Goal: Task Accomplishment & Management: Use online tool/utility

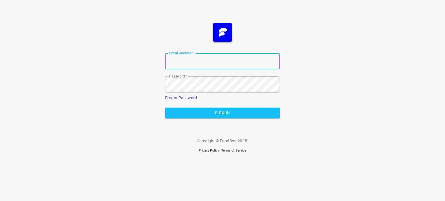
type input "[EMAIL_ADDRESS][DOMAIN_NAME]"
click at [209, 117] on button "Sign In" at bounding box center [222, 113] width 115 height 11
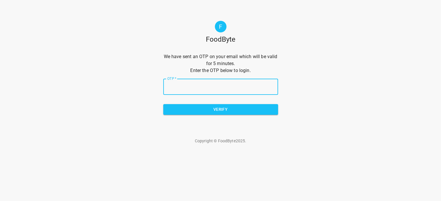
click at [207, 85] on input "OTP   *" at bounding box center [220, 87] width 115 height 16
type input "e3eb78"
click at [220, 112] on span "Verify" at bounding box center [220, 109] width 105 height 7
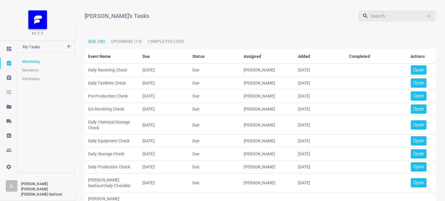
click at [413, 70] on p "Open" at bounding box center [418, 70] width 11 height 7
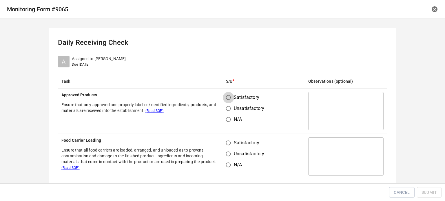
click at [223, 99] on input "Satisfactory" at bounding box center [228, 97] width 11 height 11
radio input "true"
click at [227, 144] on input "Satisfactory" at bounding box center [228, 143] width 11 height 11
radio input "true"
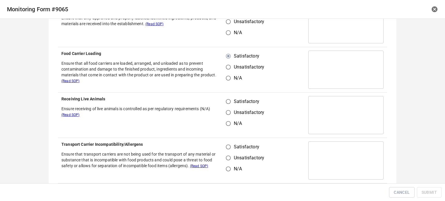
click at [225, 104] on input "Satisfactory" at bounding box center [228, 101] width 11 height 11
radio input "true"
click at [232, 151] on label "Satisfactory" at bounding box center [243, 147] width 41 height 11
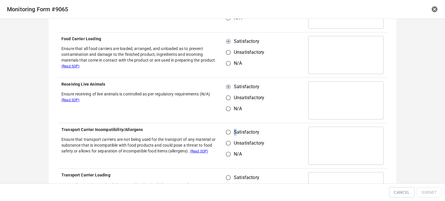
scroll to position [116, 0]
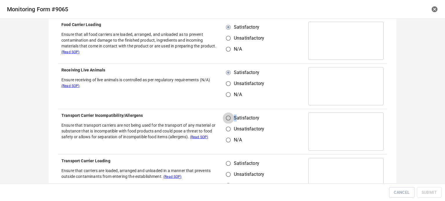
click at [223, 116] on input "Satisfactory" at bounding box center [228, 118] width 11 height 11
radio input "true"
click at [261, 125] on label "Unsatisfactory" at bounding box center [243, 129] width 41 height 11
click at [234, 125] on input "Unsatisfactory" at bounding box center [228, 129] width 11 height 11
radio input "true"
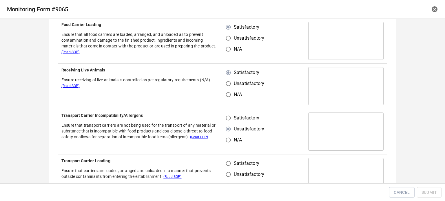
drag, startPoint x: 224, startPoint y: 117, endPoint x: 236, endPoint y: 127, distance: 15.4
click at [224, 118] on input "Satisfactory" at bounding box center [228, 118] width 11 height 11
radio input "true"
click at [227, 164] on input "Satisfactory" at bounding box center [228, 163] width 11 height 11
radio input "true"
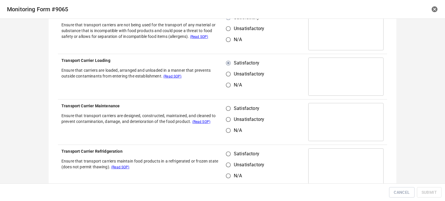
scroll to position [232, 0]
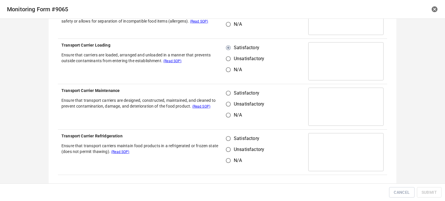
click at [227, 96] on input "Satisfactory" at bounding box center [228, 93] width 11 height 11
radio input "true"
click at [228, 149] on input "Unsatisfactory" at bounding box center [228, 149] width 11 height 11
radio input "true"
click at [225, 141] on input "Satisfactory" at bounding box center [228, 138] width 11 height 11
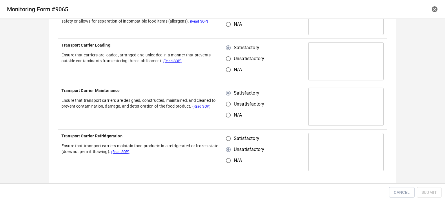
radio input "true"
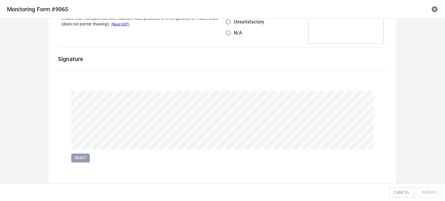
scroll to position [361, 0]
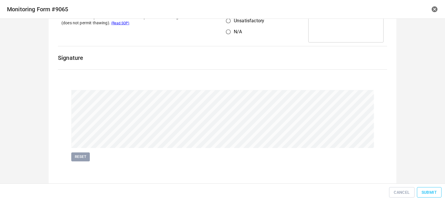
click at [439, 193] on button "Submit" at bounding box center [429, 192] width 25 height 11
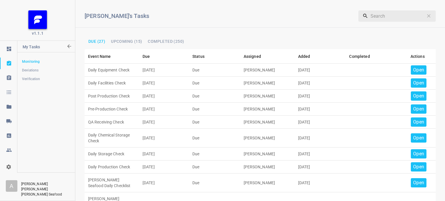
click at [415, 66] on div "Open" at bounding box center [419, 69] width 16 height 9
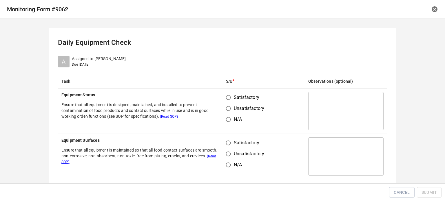
drag, startPoint x: 216, startPoint y: 101, endPoint x: 225, endPoint y: 101, distance: 9.6
click at [218, 101] on th "Equipment Status Ensure that all equipment is designed, maintained, and install…" at bounding box center [140, 111] width 165 height 45
click at [226, 101] on input "Satisfactory" at bounding box center [228, 97] width 11 height 11
radio input "true"
click at [223, 144] on input "Satisfactory" at bounding box center [228, 143] width 11 height 11
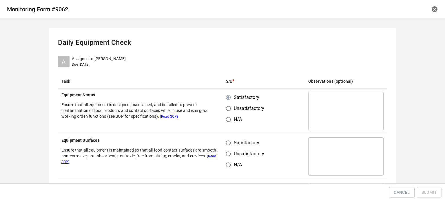
radio input "true"
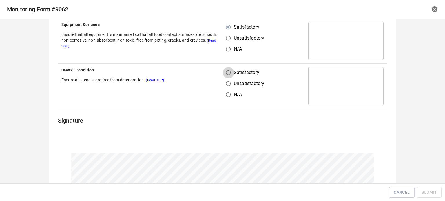
drag, startPoint x: 231, startPoint y: 69, endPoint x: 231, endPoint y: 74, distance: 5.0
click at [231, 71] on input "Satisfactory" at bounding box center [228, 72] width 11 height 11
radio input "true"
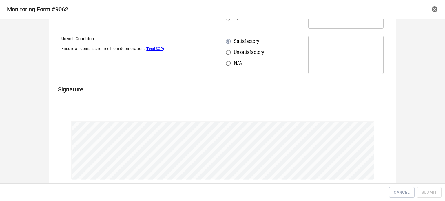
scroll to position [179, 0]
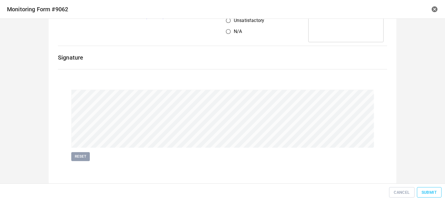
click at [427, 193] on span "Submit" at bounding box center [429, 192] width 15 height 7
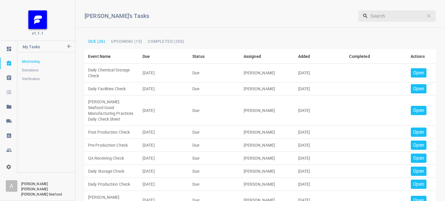
click at [413, 72] on p "Open" at bounding box center [418, 73] width 11 height 7
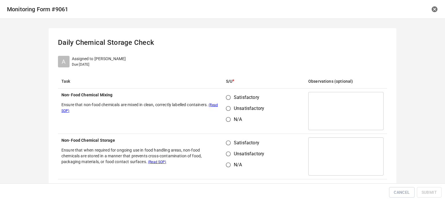
click at [226, 101] on input "Satisfactory" at bounding box center [228, 97] width 11 height 11
radio input "true"
drag, startPoint x: 226, startPoint y: 152, endPoint x: 234, endPoint y: 142, distance: 12.8
click at [227, 152] on input "Unsatisfactory" at bounding box center [228, 154] width 11 height 11
radio input "true"
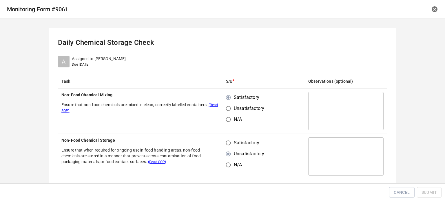
click at [230, 141] on input "Satisfactory" at bounding box center [228, 143] width 11 height 11
radio input "true"
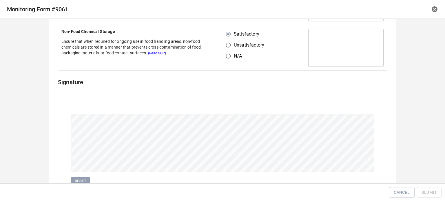
scroll to position [134, 0]
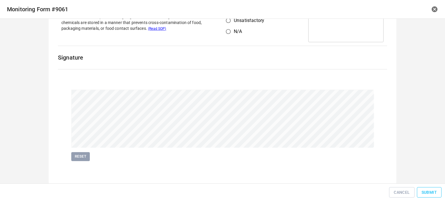
click at [428, 190] on span "Submit" at bounding box center [429, 192] width 15 height 7
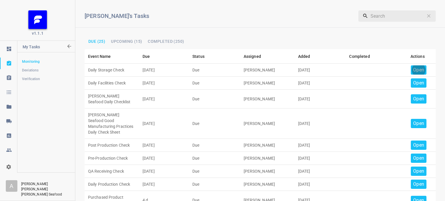
click at [414, 68] on p "Open" at bounding box center [418, 70] width 11 height 7
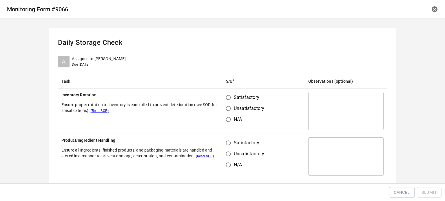
click at [232, 97] on input "Satisfactory" at bounding box center [228, 97] width 11 height 11
radio input "true"
drag, startPoint x: 226, startPoint y: 143, endPoint x: 256, endPoint y: 131, distance: 32.2
click at [226, 143] on input "Satisfactory" at bounding box center [228, 143] width 11 height 11
radio input "true"
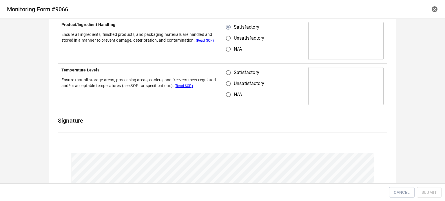
click at [227, 74] on input "Satisfactory" at bounding box center [228, 72] width 11 height 11
radio input "true"
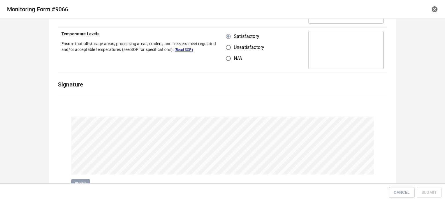
scroll to position [179, 0]
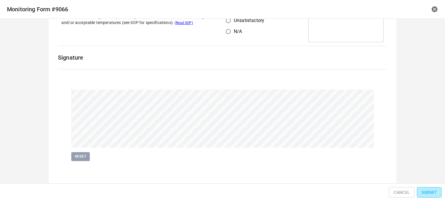
click at [436, 193] on span "Submit" at bounding box center [429, 192] width 15 height 7
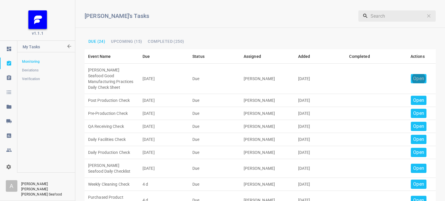
click at [414, 76] on p "Open" at bounding box center [418, 78] width 11 height 7
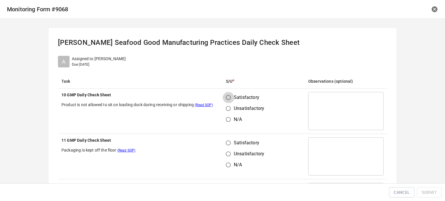
click at [230, 94] on input "Satisfactory" at bounding box center [228, 97] width 11 height 11
radio input "true"
drag, startPoint x: 226, startPoint y: 147, endPoint x: 227, endPoint y: 143, distance: 3.7
click at [227, 143] on input "Satisfactory" at bounding box center [228, 143] width 11 height 11
radio input "true"
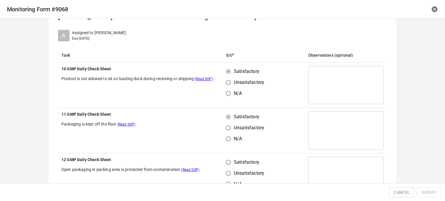
scroll to position [116, 0]
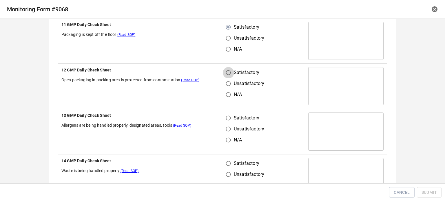
click at [225, 72] on input "Satisfactory" at bounding box center [228, 72] width 11 height 11
radio input "true"
drag, startPoint x: 231, startPoint y: 118, endPoint x: 227, endPoint y: 146, distance: 28.1
click at [231, 119] on input "Satisfactory" at bounding box center [228, 118] width 11 height 11
radio input "true"
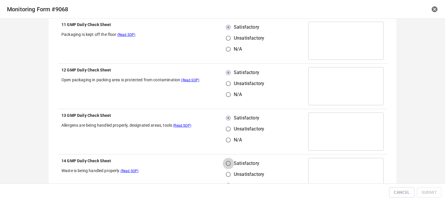
drag, startPoint x: 228, startPoint y: 159, endPoint x: 274, endPoint y: 132, distance: 53.3
click at [229, 159] on input "Satisfactory" at bounding box center [228, 163] width 11 height 11
radio input "true"
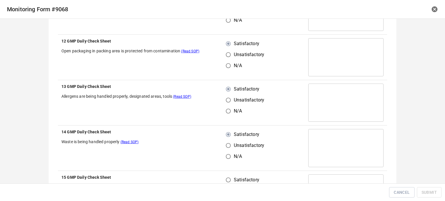
scroll to position [232, 0]
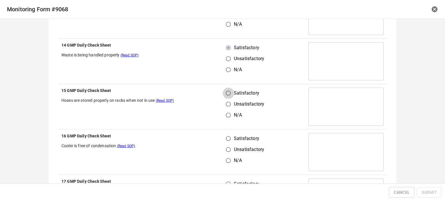
drag, startPoint x: 222, startPoint y: 90, endPoint x: 229, endPoint y: 113, distance: 24.3
click at [224, 92] on input "Satisfactory" at bounding box center [228, 93] width 11 height 11
radio input "true"
click at [230, 140] on input "Satisfactory" at bounding box center [228, 138] width 11 height 11
radio input "true"
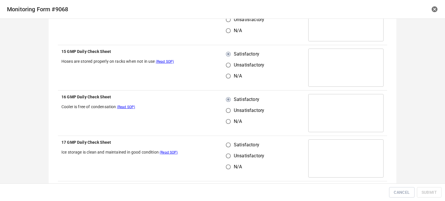
scroll to position [319, 0]
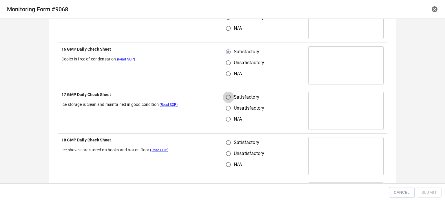
drag, startPoint x: 226, startPoint y: 96, endPoint x: 230, endPoint y: 140, distance: 44.5
click at [227, 98] on input "Satisfactory" at bounding box center [228, 97] width 11 height 11
radio input "true"
click at [230, 141] on input "Satisfactory" at bounding box center [228, 142] width 11 height 11
radio input "true"
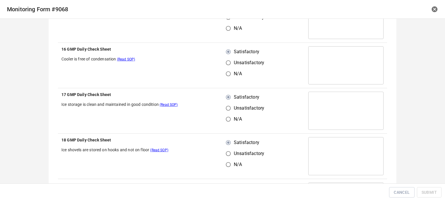
scroll to position [435, 0]
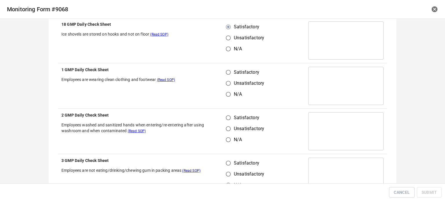
drag, startPoint x: 225, startPoint y: 71, endPoint x: 227, endPoint y: 105, distance: 34.0
click at [225, 72] on input "Satisfactory" at bounding box center [228, 72] width 11 height 11
radio input "true"
drag, startPoint x: 231, startPoint y: 107, endPoint x: 225, endPoint y: 125, distance: 18.4
click at [230, 112] on tbody "10 GMP Daily Check Sheet Product is not allowed to sit on loading dock during r…" at bounding box center [222, 63] width 329 height 819
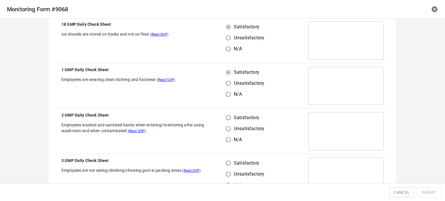
drag, startPoint x: 296, startPoint y: 109, endPoint x: 213, endPoint y: 116, distance: 83.7
click at [296, 109] on td "Satisfactory Unsatisfactory N/A" at bounding box center [264, 131] width 82 height 45
click at [230, 122] on input "Satisfactory" at bounding box center [228, 117] width 11 height 11
radio input "true"
drag, startPoint x: 225, startPoint y: 167, endPoint x: 262, endPoint y: 136, distance: 47.9
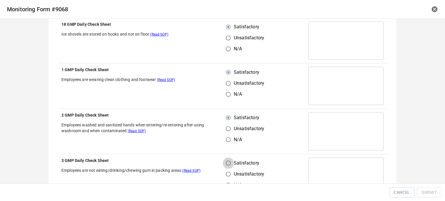
click at [227, 167] on input "Satisfactory" at bounding box center [228, 163] width 11 height 11
radio input "true"
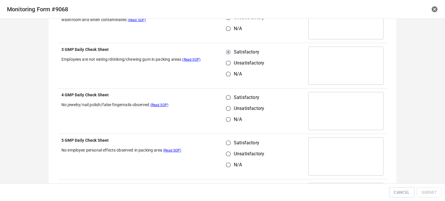
scroll to position [551, 0]
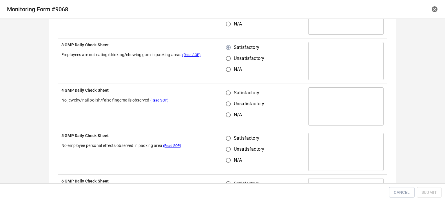
click at [223, 95] on input "Satisfactory" at bounding box center [228, 93] width 11 height 11
radio input "true"
click at [226, 138] on input "Satisfactory" at bounding box center [228, 138] width 11 height 11
radio input "true"
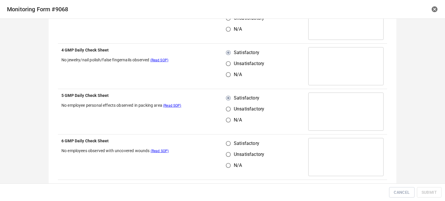
scroll to position [666, 0]
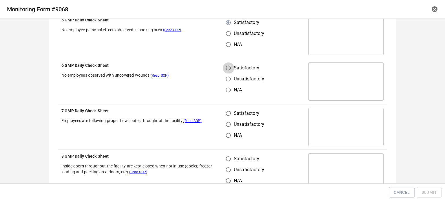
click at [226, 63] on input "Satisfactory" at bounding box center [228, 68] width 11 height 11
radio input "true"
click at [225, 115] on input "Satisfactory" at bounding box center [228, 113] width 11 height 11
radio input "true"
drag, startPoint x: 227, startPoint y: 154, endPoint x: 248, endPoint y: 152, distance: 21.0
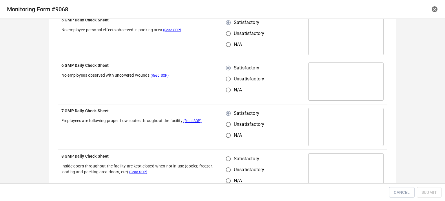
click at [228, 154] on input "Satisfactory" at bounding box center [228, 159] width 11 height 11
radio input "true"
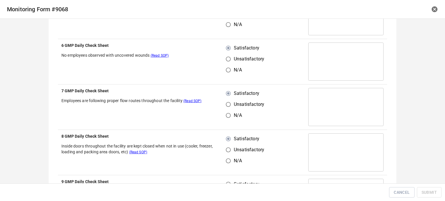
scroll to position [753, 0]
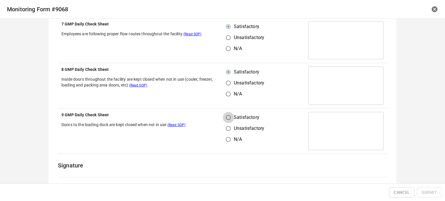
drag, startPoint x: 225, startPoint y: 112, endPoint x: 258, endPoint y: 103, distance: 34.6
click at [225, 112] on input "Satisfactory" at bounding box center [228, 117] width 11 height 11
radio input "true"
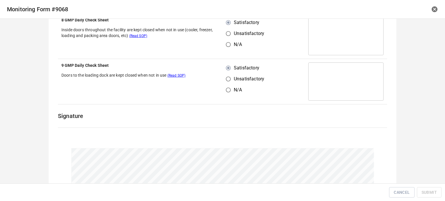
scroll to position [861, 0]
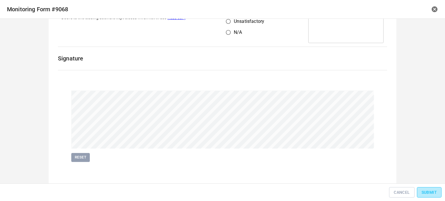
click at [418, 193] on button "Submit" at bounding box center [429, 192] width 25 height 11
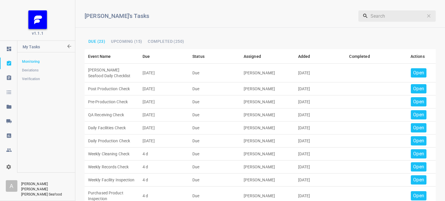
click at [417, 73] on p "Open" at bounding box center [418, 73] width 11 height 7
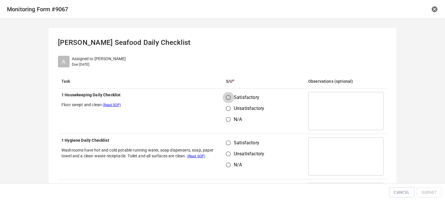
drag, startPoint x: 223, startPoint y: 98, endPoint x: 233, endPoint y: 124, distance: 27.5
click at [223, 98] on input "Satisfactory" at bounding box center [228, 97] width 11 height 11
radio input "true"
drag, startPoint x: 227, startPoint y: 147, endPoint x: 255, endPoint y: 128, distance: 34.0
click at [230, 148] on input "Satisfactory" at bounding box center [228, 143] width 11 height 11
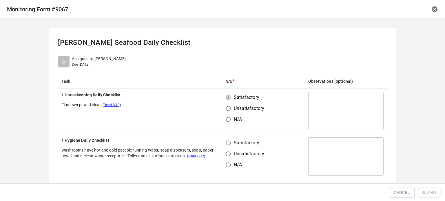
radio input "true"
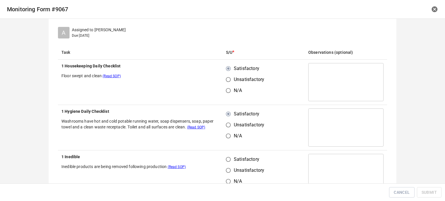
scroll to position [87, 0]
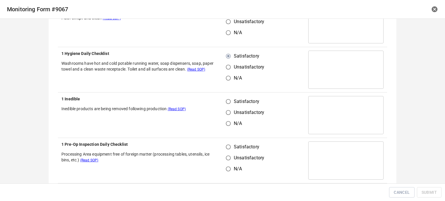
drag, startPoint x: 227, startPoint y: 99, endPoint x: 227, endPoint y: 130, distance: 31.0
click at [228, 101] on input "Satisfactory" at bounding box center [228, 101] width 11 height 11
radio input "true"
drag, startPoint x: 227, startPoint y: 139, endPoint x: 244, endPoint y: 138, distance: 17.7
click at [229, 139] on td "Satisfactory Unsatisfactory N/A" at bounding box center [264, 160] width 82 height 45
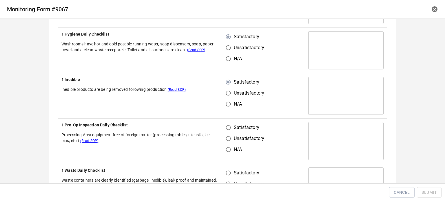
scroll to position [145, 0]
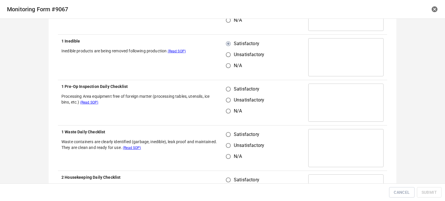
click at [227, 92] on input "Satisfactory" at bounding box center [228, 89] width 11 height 11
radio input "true"
click at [227, 143] on input "Unsatisfactory" at bounding box center [228, 145] width 11 height 11
radio input "true"
drag, startPoint x: 229, startPoint y: 132, endPoint x: 282, endPoint y: 113, distance: 56.3
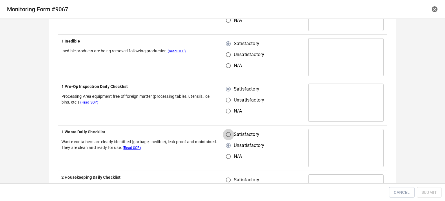
click at [230, 132] on input "Satisfactory" at bounding box center [228, 134] width 11 height 11
radio input "true"
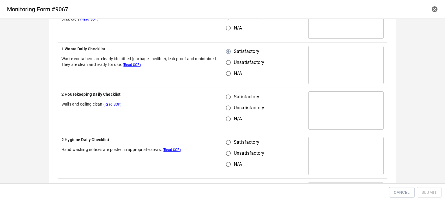
scroll to position [232, 0]
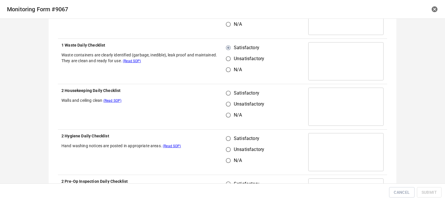
click at [225, 99] on input "Unsatisfactory" at bounding box center [228, 104] width 11 height 11
radio input "true"
click at [225, 94] on input "Satisfactory" at bounding box center [228, 93] width 11 height 11
radio input "true"
click at [223, 147] on input "Unsatisfactory" at bounding box center [228, 149] width 11 height 11
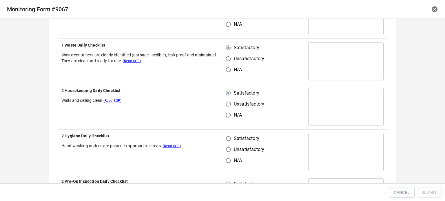
radio input "true"
click at [229, 140] on input "Satisfactory" at bounding box center [228, 138] width 11 height 11
radio input "true"
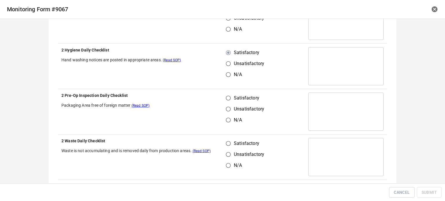
scroll to position [319, 0]
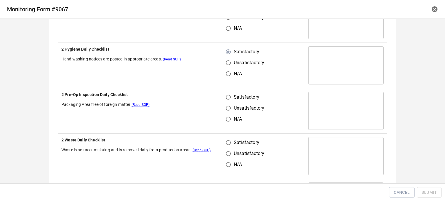
click at [230, 98] on input "Satisfactory" at bounding box center [228, 97] width 11 height 11
radio input "true"
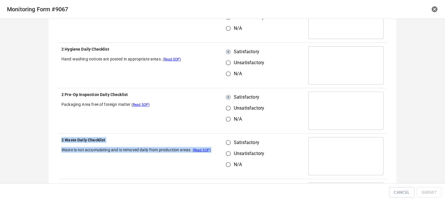
drag, startPoint x: 219, startPoint y: 139, endPoint x: 226, endPoint y: 142, distance: 7.5
click at [224, 142] on tr "2 Waste Daily Checklist Waste is not accumulating and is removed daily from pro…" at bounding box center [222, 156] width 329 height 45
click at [229, 144] on input "Satisfactory" at bounding box center [228, 142] width 11 height 11
radio input "true"
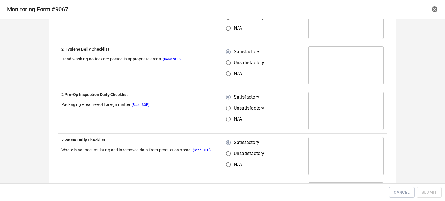
click at [279, 76] on td "Satisfactory Unsatisfactory N/A" at bounding box center [264, 65] width 82 height 45
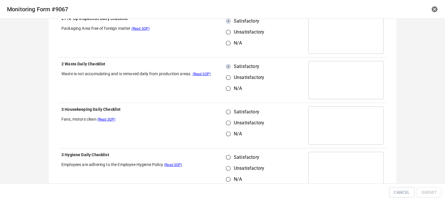
scroll to position [406, 0]
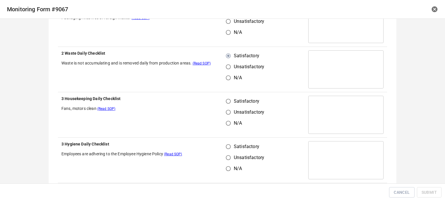
click at [224, 99] on input "Satisfactory" at bounding box center [228, 101] width 11 height 11
radio input "true"
drag, startPoint x: 225, startPoint y: 151, endPoint x: 230, endPoint y: 150, distance: 4.7
click at [227, 151] on input "Satisfactory" at bounding box center [228, 146] width 11 height 11
radio input "true"
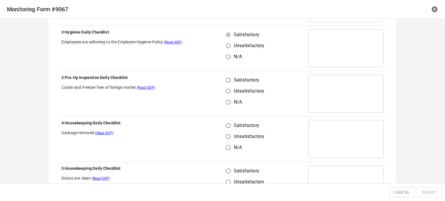
scroll to position [522, 0]
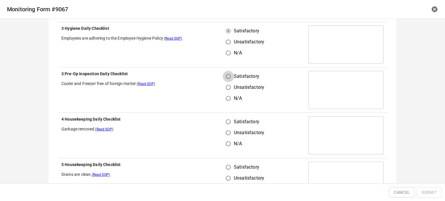
drag, startPoint x: 228, startPoint y: 76, endPoint x: 233, endPoint y: 114, distance: 38.2
click at [229, 79] on input "Satisfactory" at bounding box center [228, 76] width 11 height 11
radio input "true"
click at [232, 116] on label "Satisfactory" at bounding box center [243, 121] width 41 height 11
click at [232, 116] on input "Satisfactory" at bounding box center [228, 121] width 11 height 11
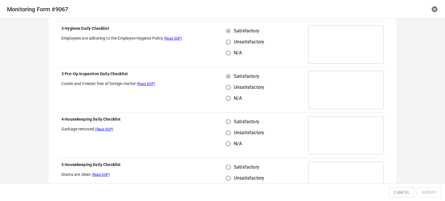
radio input "true"
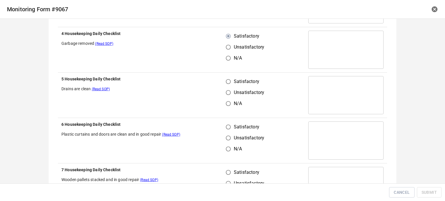
scroll to position [608, 0]
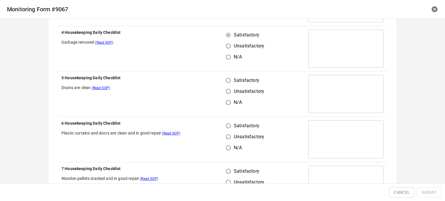
click at [219, 78] on th "5 Housekeeping Daily Checklist Drains are clean (Read SOP)" at bounding box center [140, 94] width 165 height 45
click at [226, 124] on input "Satisfactory" at bounding box center [228, 126] width 11 height 11
radio input "true"
drag, startPoint x: 225, startPoint y: 78, endPoint x: 227, endPoint y: 81, distance: 3.8
click at [225, 79] on input "Satisfactory" at bounding box center [228, 80] width 11 height 11
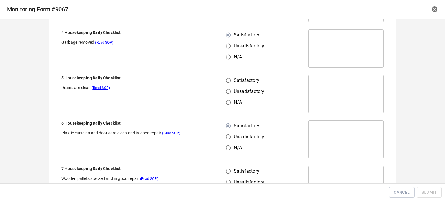
radio input "true"
drag, startPoint x: 226, startPoint y: 169, endPoint x: 272, endPoint y: 140, distance: 54.7
click at [227, 170] on input "Satisfactory" at bounding box center [228, 171] width 11 height 11
radio input "true"
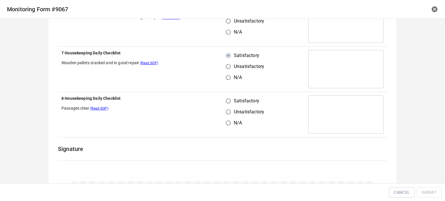
drag, startPoint x: 225, startPoint y: 95, endPoint x: 227, endPoint y: 99, distance: 4.1
click at [225, 96] on input "Satisfactory" at bounding box center [228, 101] width 11 height 11
radio input "true"
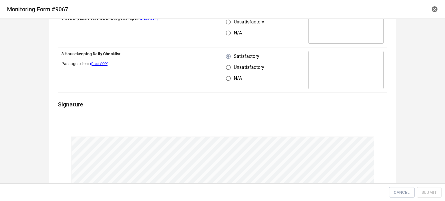
scroll to position [815, 0]
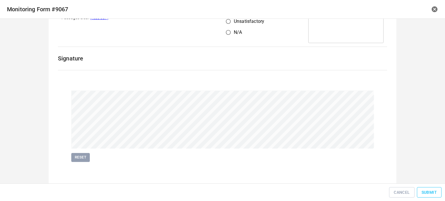
click at [428, 193] on span "Submit" at bounding box center [429, 192] width 15 height 7
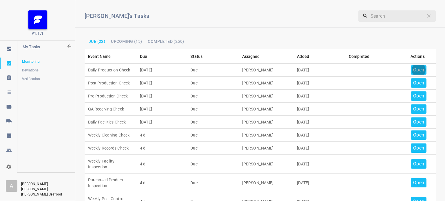
click at [417, 72] on p "Open" at bounding box center [418, 70] width 11 height 7
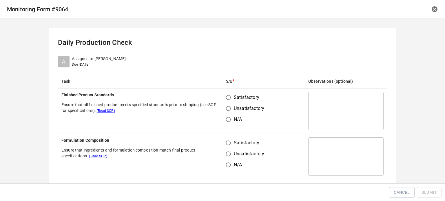
click at [226, 100] on input "Satisfactory" at bounding box center [228, 97] width 11 height 11
radio input "true"
click at [227, 146] on input "Satisfactory" at bounding box center [228, 143] width 11 height 11
radio input "true"
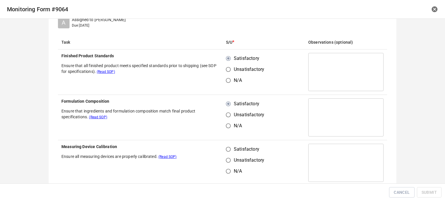
scroll to position [116, 0]
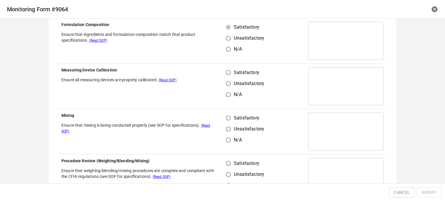
click at [230, 67] on td "Satisfactory Unsatisfactory N/A" at bounding box center [264, 86] width 82 height 45
click at [225, 73] on input "Satisfactory" at bounding box center [228, 72] width 11 height 11
radio input "true"
click at [227, 115] on input "Satisfactory" at bounding box center [228, 118] width 11 height 11
radio input "true"
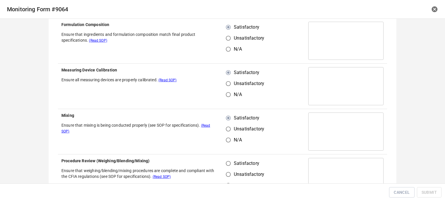
drag, startPoint x: 225, startPoint y: 169, endPoint x: 231, endPoint y: 169, distance: 5.8
click at [228, 170] on input "Unsatisfactory" at bounding box center [228, 174] width 11 height 11
radio input "true"
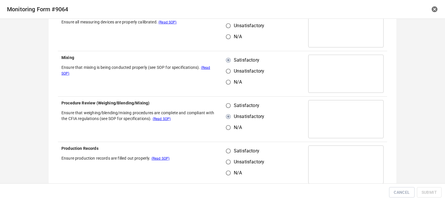
scroll to position [174, 0]
click at [228, 103] on input "Satisfactory" at bounding box center [228, 105] width 11 height 11
radio input "true"
drag, startPoint x: 227, startPoint y: 152, endPoint x: 237, endPoint y: 147, distance: 10.8
click at [229, 151] on input "Satisfactory" at bounding box center [228, 151] width 11 height 11
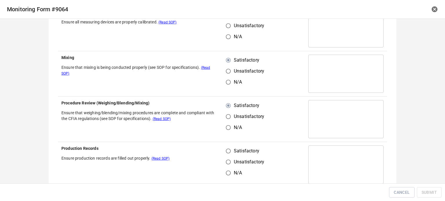
radio input "true"
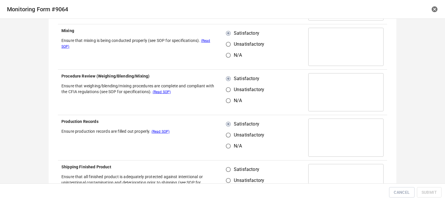
scroll to position [261, 0]
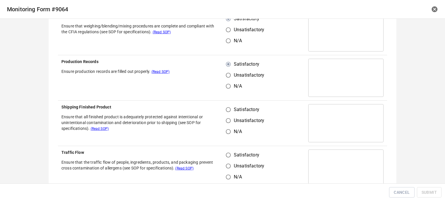
click at [223, 108] on input "Satisfactory" at bounding box center [228, 109] width 11 height 11
radio input "true"
drag, startPoint x: 227, startPoint y: 152, endPoint x: 264, endPoint y: 121, distance: 47.9
click at [232, 154] on label "Satisfactory" at bounding box center [243, 155] width 41 height 11
click at [232, 154] on input "Satisfactory" at bounding box center [228, 155] width 11 height 11
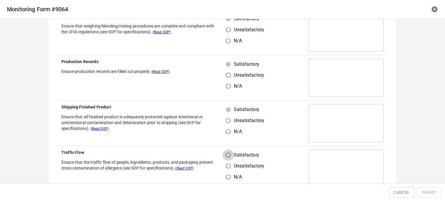
radio input "true"
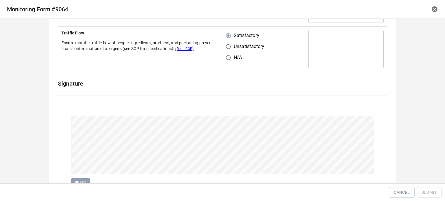
scroll to position [406, 0]
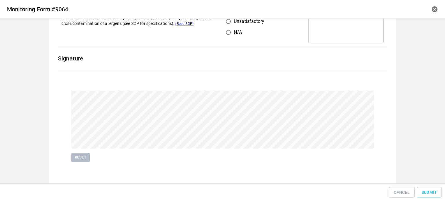
click at [77, 158] on span "Reset" at bounding box center [80, 157] width 13 height 7
click at [78, 154] on span "Reset" at bounding box center [80, 157] width 13 height 7
click at [74, 161] on button "Reset" at bounding box center [80, 157] width 19 height 9
click at [441, 194] on button "Submit" at bounding box center [429, 192] width 25 height 11
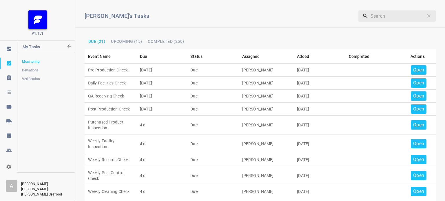
click at [428, 68] on td "Open" at bounding box center [417, 70] width 37 height 13
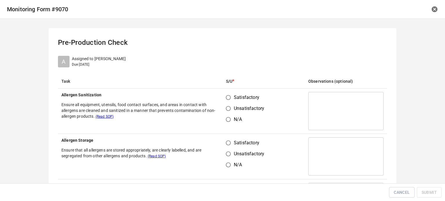
click at [226, 99] on input "Satisfactory" at bounding box center [228, 97] width 11 height 11
radio input "true"
drag, startPoint x: 225, startPoint y: 138, endPoint x: 261, endPoint y: 148, distance: 37.3
click at [228, 139] on input "Satisfactory" at bounding box center [228, 143] width 11 height 11
radio input "true"
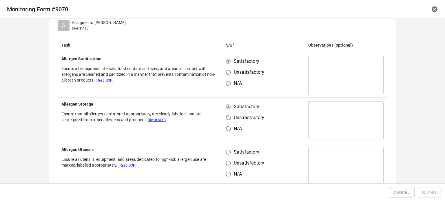
scroll to position [116, 0]
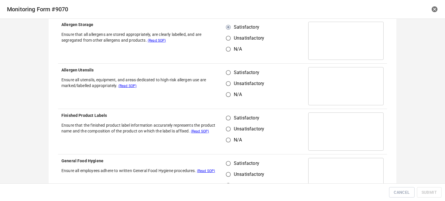
click at [225, 70] on input "Satisfactory" at bounding box center [228, 72] width 11 height 11
radio input "true"
drag, startPoint x: 225, startPoint y: 111, endPoint x: 229, endPoint y: 116, distance: 6.2
click at [226, 112] on td "Satisfactory Unsatisfactory N/A" at bounding box center [264, 131] width 82 height 45
click at [227, 120] on input "Satisfactory" at bounding box center [228, 118] width 11 height 11
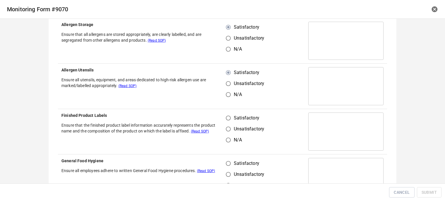
radio input "true"
drag, startPoint x: 232, startPoint y: 161, endPoint x: 253, endPoint y: 140, distance: 29.9
click at [232, 161] on label "Satisfactory" at bounding box center [243, 163] width 41 height 11
click at [232, 161] on input "Satisfactory" at bounding box center [228, 163] width 11 height 11
radio input "true"
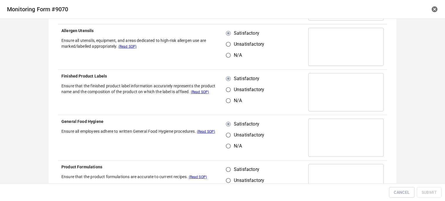
scroll to position [232, 0]
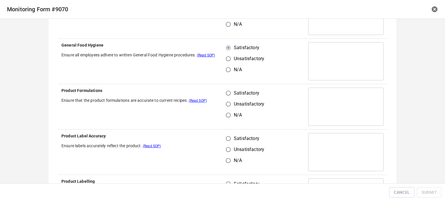
drag, startPoint x: 224, startPoint y: 84, endPoint x: 228, endPoint y: 96, distance: 12.5
click at [228, 96] on td "Satisfactory Unsatisfactory N/A" at bounding box center [264, 106] width 82 height 45
click at [228, 97] on input "Satisfactory" at bounding box center [228, 93] width 11 height 11
radio input "true"
click at [226, 137] on input "Satisfactory" at bounding box center [228, 138] width 11 height 11
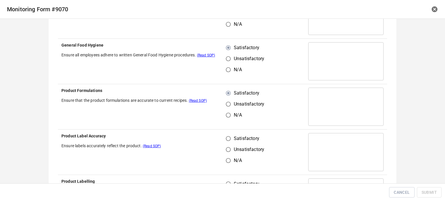
radio input "true"
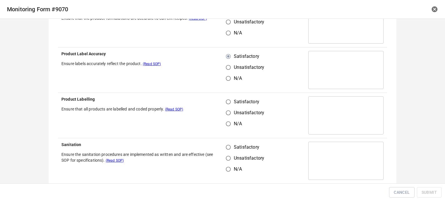
scroll to position [319, 0]
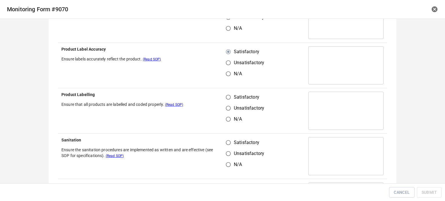
click at [228, 98] on input "Satisfactory" at bounding box center [228, 97] width 11 height 11
radio input "true"
click at [229, 145] on input "Satisfactory" at bounding box center [228, 142] width 11 height 11
radio input "true"
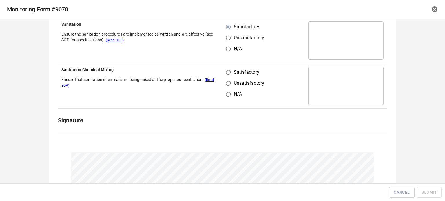
drag, startPoint x: 226, startPoint y: 71, endPoint x: 232, endPoint y: 92, distance: 22.1
click at [226, 71] on input "Satisfactory" at bounding box center [228, 72] width 11 height 11
radio input "true"
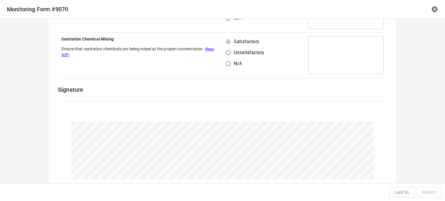
scroll to position [497, 0]
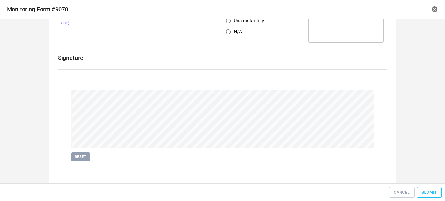
click at [424, 190] on span "Submit" at bounding box center [429, 192] width 15 height 7
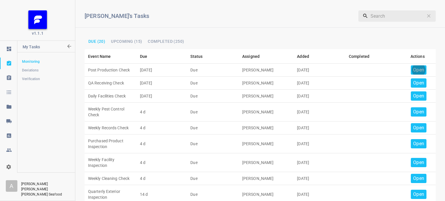
click at [413, 68] on p "Open" at bounding box center [418, 70] width 11 height 7
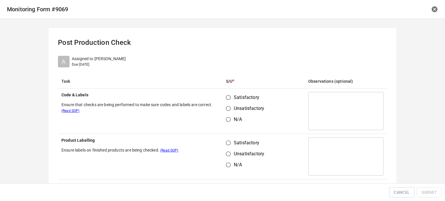
drag, startPoint x: 230, startPoint y: 96, endPoint x: 226, endPoint y: 107, distance: 12.2
click at [229, 96] on input "Satisfactory" at bounding box center [228, 97] width 11 height 11
radio input "true"
drag, startPoint x: 224, startPoint y: 140, endPoint x: 226, endPoint y: 143, distance: 3.1
click at [226, 143] on input "Satisfactory" at bounding box center [228, 143] width 11 height 11
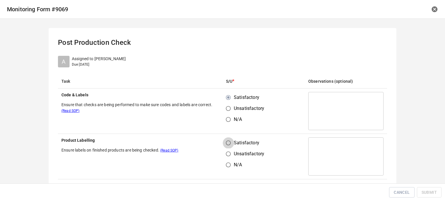
radio input "true"
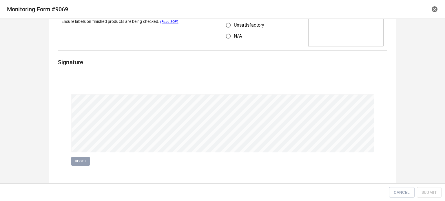
scroll to position [134, 0]
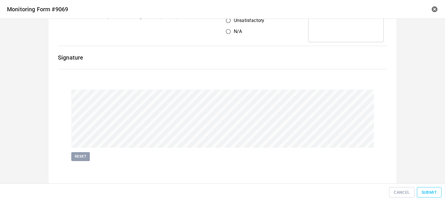
click at [432, 192] on span "Submit" at bounding box center [429, 192] width 15 height 7
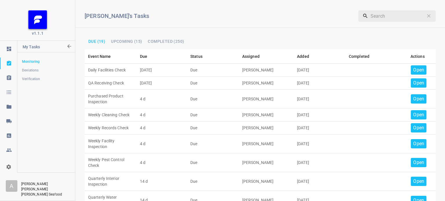
click at [417, 67] on p "Open" at bounding box center [418, 70] width 11 height 7
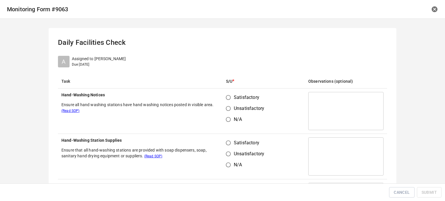
click at [228, 100] on input "Satisfactory" at bounding box center [228, 97] width 11 height 11
radio input "true"
drag, startPoint x: 229, startPoint y: 143, endPoint x: 279, endPoint y: 115, distance: 58.0
click at [229, 143] on input "Satisfactory" at bounding box center [228, 143] width 11 height 11
radio input "true"
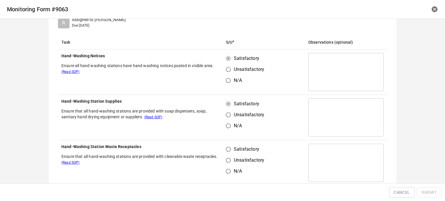
scroll to position [116, 0]
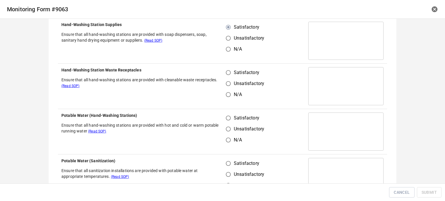
click at [226, 70] on input "Satisfactory" at bounding box center [228, 72] width 11 height 11
radio input "true"
click at [227, 123] on div "Satisfactory Unsatisfactory N/A" at bounding box center [247, 129] width 43 height 33
click at [226, 163] on input "Satisfactory" at bounding box center [228, 163] width 11 height 11
radio input "true"
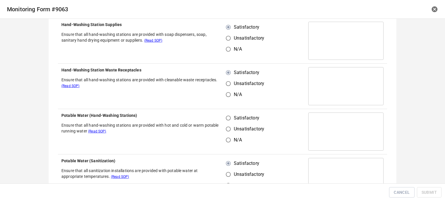
drag, startPoint x: 231, startPoint y: 110, endPoint x: 228, endPoint y: 119, distance: 9.4
click at [229, 116] on td "Satisfactory Unsatisfactory N/A" at bounding box center [264, 131] width 82 height 45
drag, startPoint x: 228, startPoint y: 119, endPoint x: 270, endPoint y: 119, distance: 42.6
click at [228, 119] on input "Satisfactory" at bounding box center [228, 118] width 11 height 11
radio input "true"
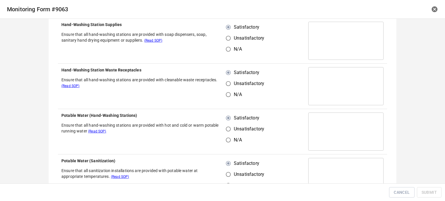
drag, startPoint x: 278, startPoint y: 99, endPoint x: 279, endPoint y: 103, distance: 3.9
click at [278, 101] on td "Satisfactory Unsatisfactory N/A" at bounding box center [264, 86] width 82 height 45
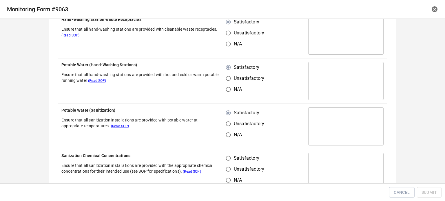
scroll to position [232, 0]
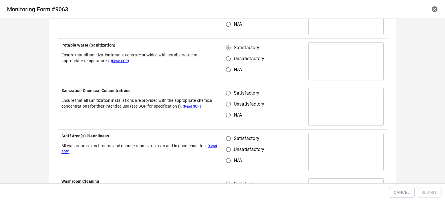
click at [226, 91] on input "Satisfactory" at bounding box center [228, 93] width 11 height 11
radio input "true"
click at [226, 141] on input "Satisfactory" at bounding box center [228, 138] width 11 height 11
radio input "true"
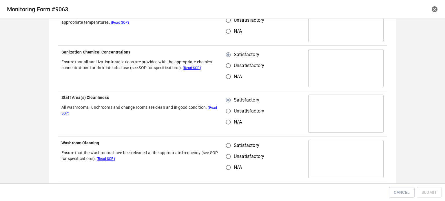
scroll to position [319, 0]
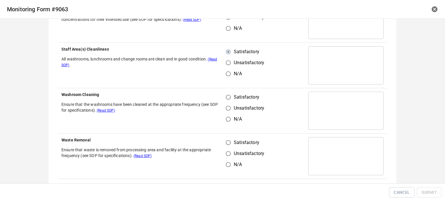
click at [227, 98] on input "Satisfactory" at bounding box center [228, 97] width 11 height 11
radio input "true"
click at [227, 138] on input "Satisfactory" at bounding box center [228, 142] width 11 height 11
radio input "true"
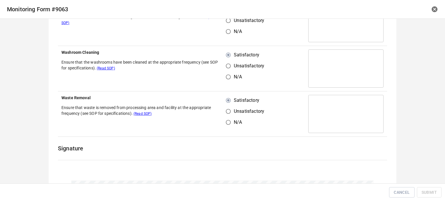
scroll to position [435, 0]
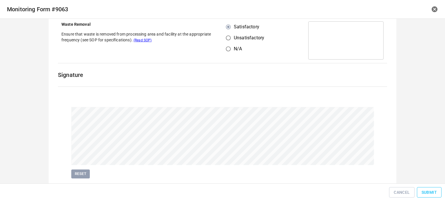
click at [430, 192] on span "Submit" at bounding box center [429, 192] width 15 height 7
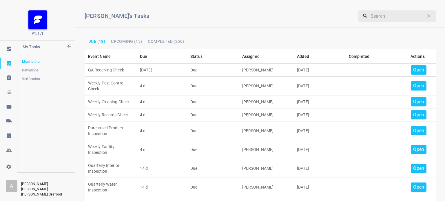
click at [419, 67] on p "Open" at bounding box center [418, 70] width 11 height 7
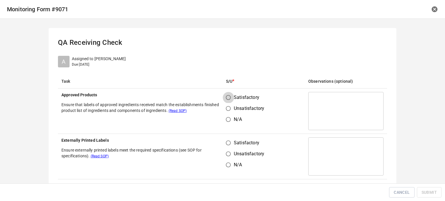
drag, startPoint x: 229, startPoint y: 98, endPoint x: 229, endPoint y: 101, distance: 2.9
click at [229, 98] on input "Satisfactory" at bounding box center [228, 97] width 11 height 11
radio input "true"
drag, startPoint x: 226, startPoint y: 149, endPoint x: 232, endPoint y: 139, distance: 11.3
click at [229, 148] on div "Satisfactory Unsatisfactory N/A" at bounding box center [247, 154] width 43 height 33
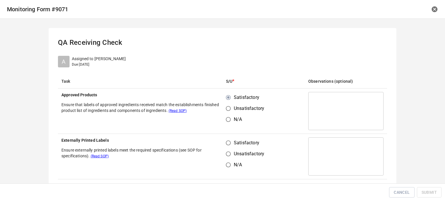
click at [228, 141] on input "Satisfactory" at bounding box center [228, 143] width 11 height 11
radio input "true"
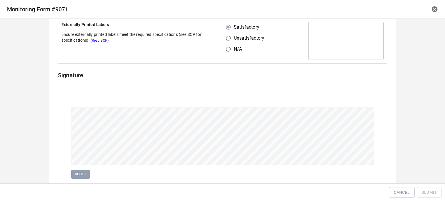
scroll to position [134, 0]
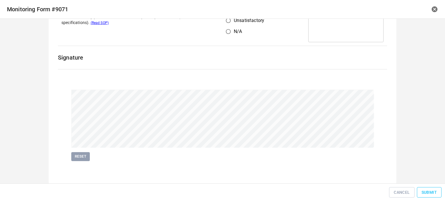
click at [432, 193] on span "Submit" at bounding box center [429, 192] width 15 height 7
